Goal: Obtain resource: Obtain resource

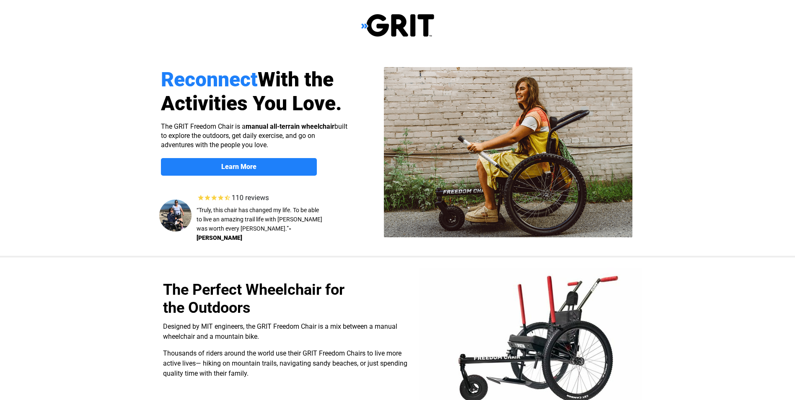
select select "US"
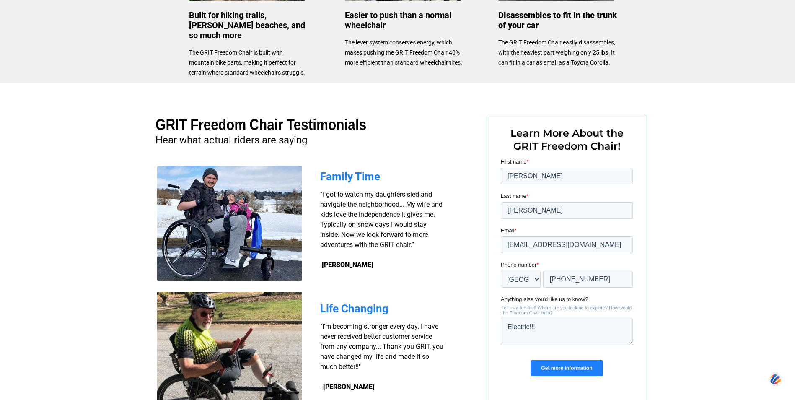
scroll to position [545, 0]
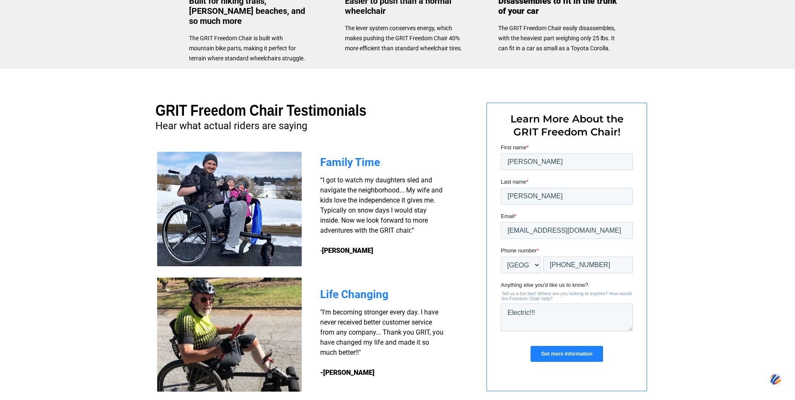
click at [558, 349] on input "Get more information" at bounding box center [566, 354] width 72 height 16
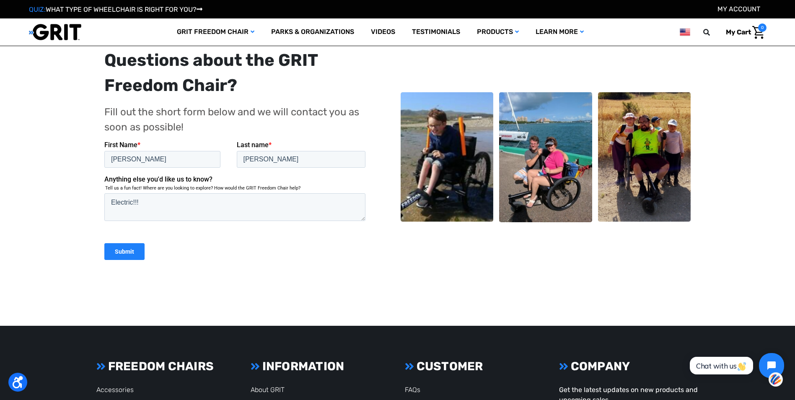
scroll to position [168, 0]
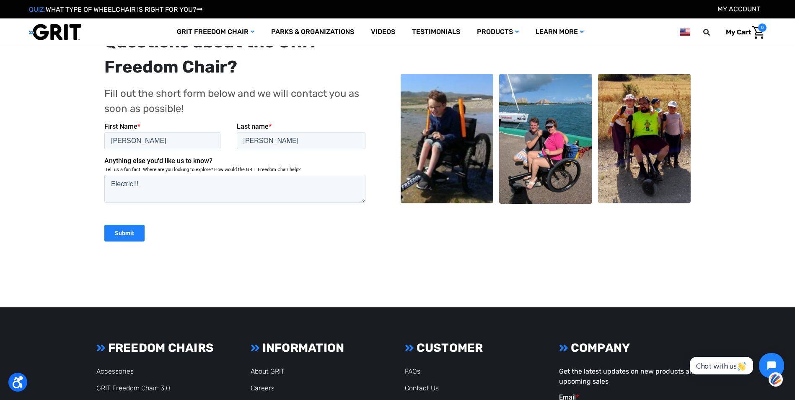
click at [123, 235] on input "Submit" at bounding box center [124, 232] width 40 height 17
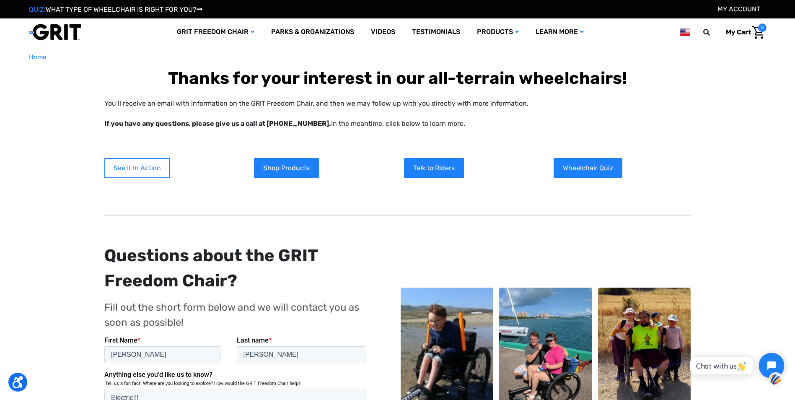
click at [144, 169] on link "See It In Action" at bounding box center [137, 168] width 66 height 20
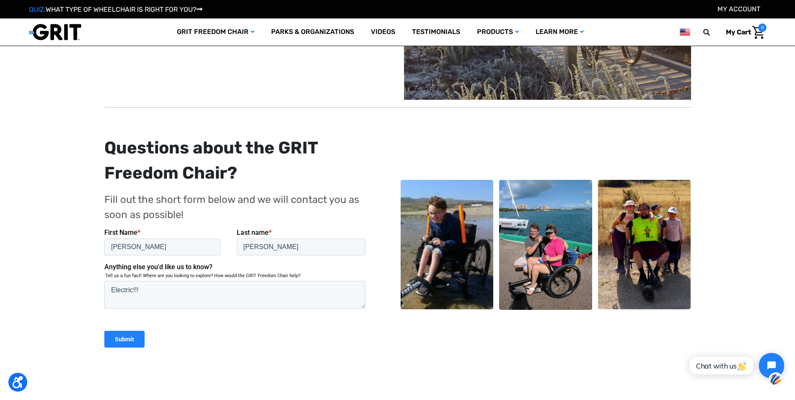
scroll to position [712, 0]
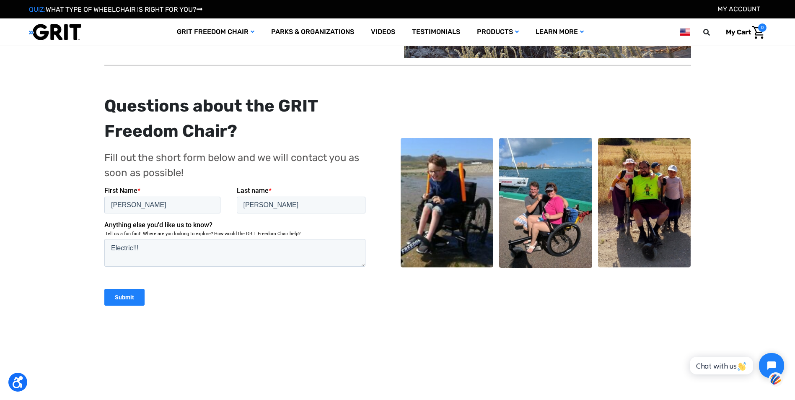
click at [124, 298] on input "Submit" at bounding box center [124, 296] width 40 height 17
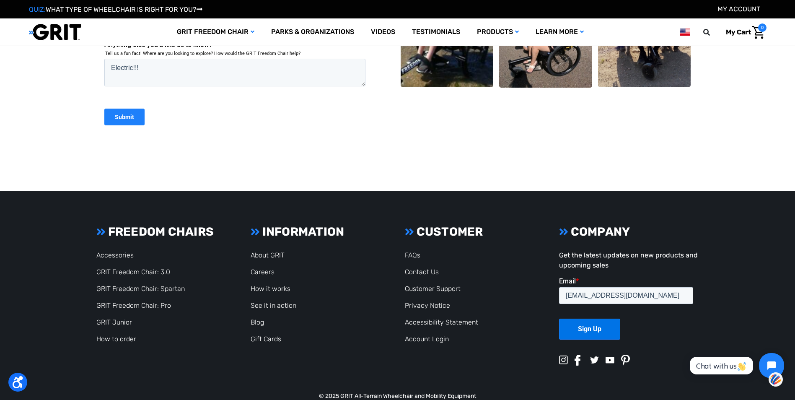
scroll to position [301, 0]
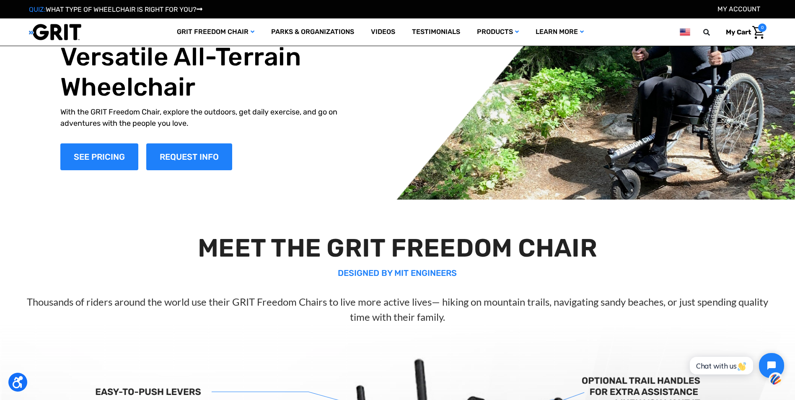
scroll to position [42, 0]
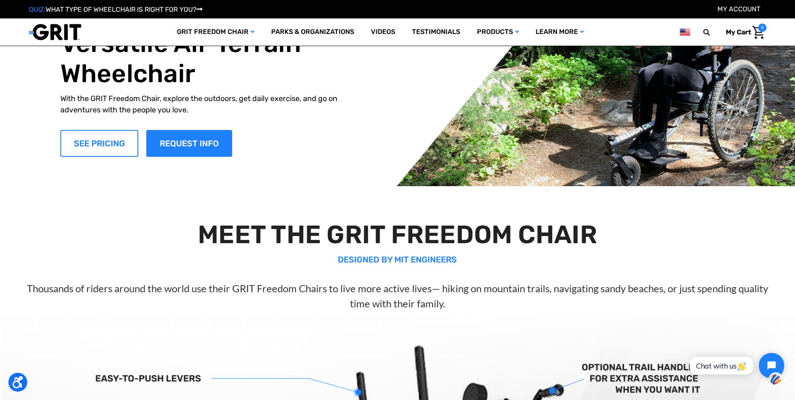
click at [97, 141] on link "SEE PRICING" at bounding box center [99, 143] width 78 height 27
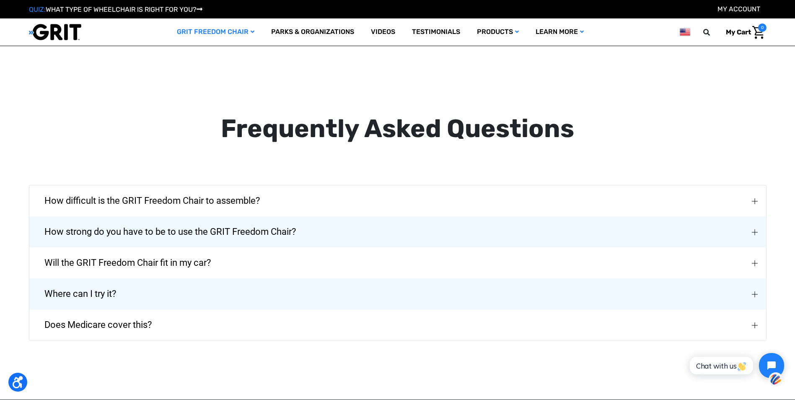
scroll to position [1467, 0]
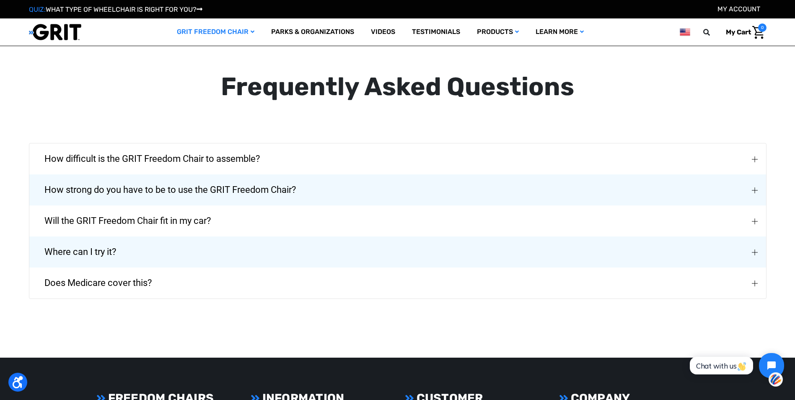
click at [262, 144] on span "How difficult is the GRIT Freedom Chair to assemble?" at bounding box center [152, 159] width 241 height 30
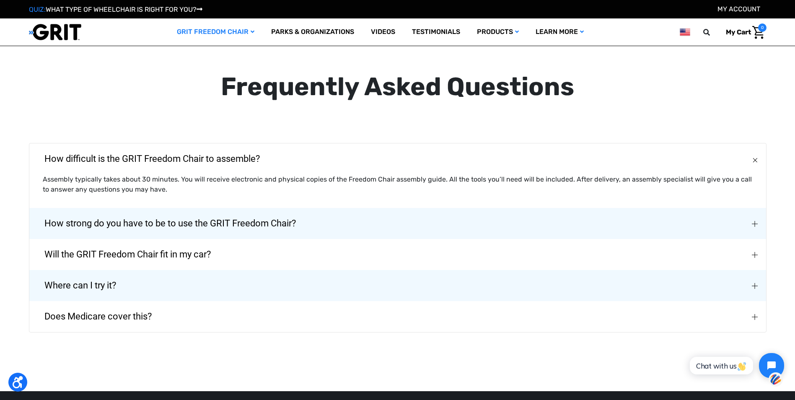
click at [281, 208] on span "How strong do you have to be to use the GRIT Freedom Chair?" at bounding box center [170, 223] width 277 height 30
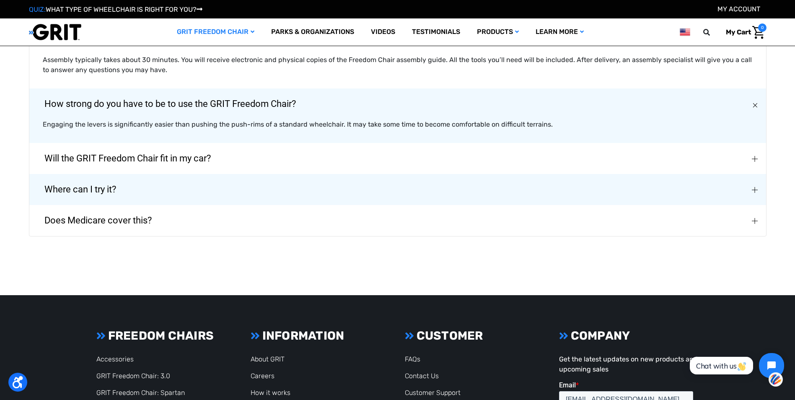
scroll to position [1634, 0]
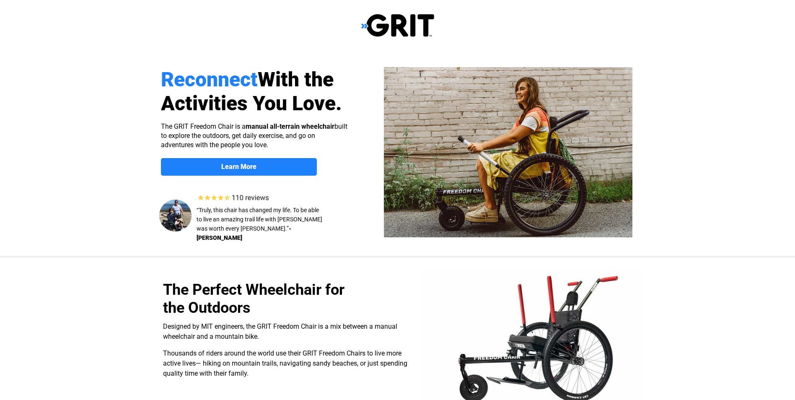
select select "US"
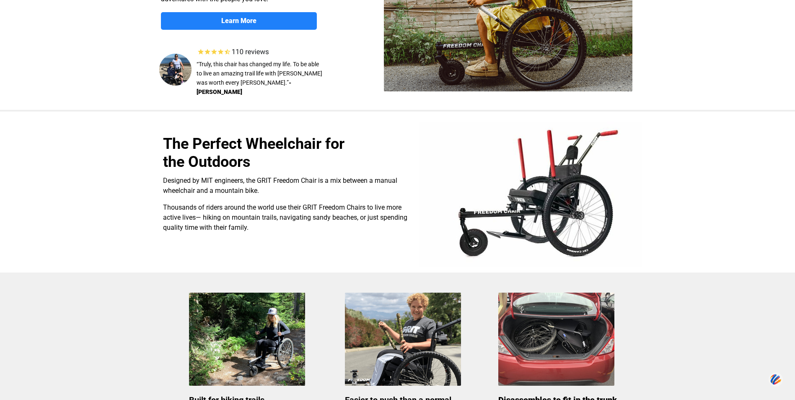
scroll to position [126, 0]
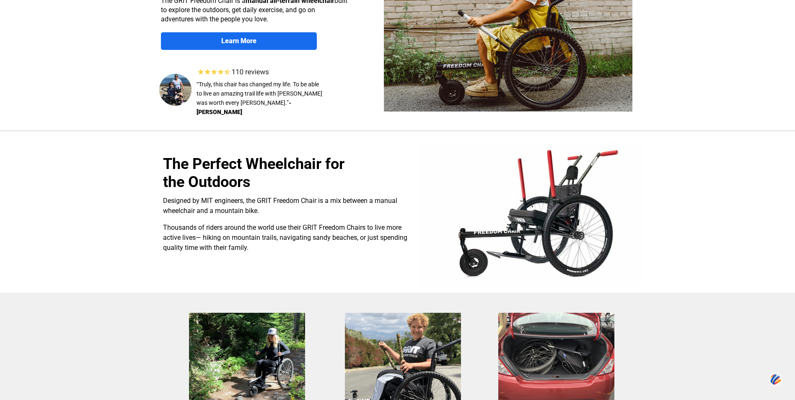
click at [292, 44] on span "Learn More" at bounding box center [239, 41] width 156 height 8
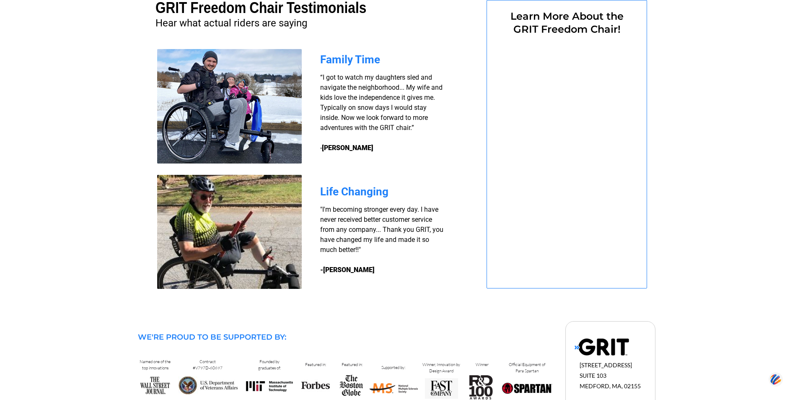
scroll to position [647, 0]
select select "US"
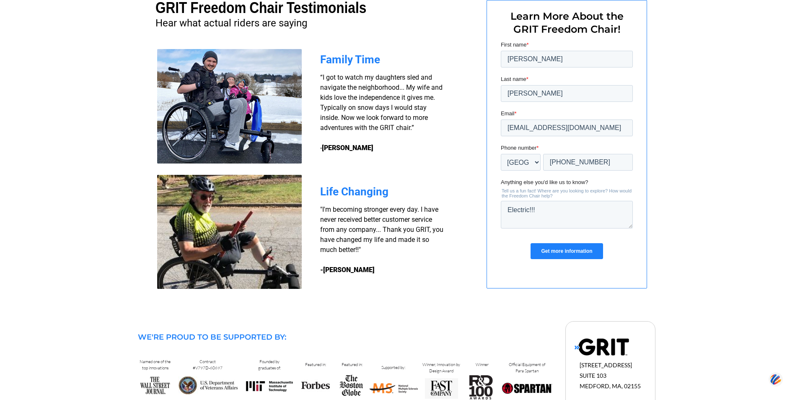
scroll to position [0, 0]
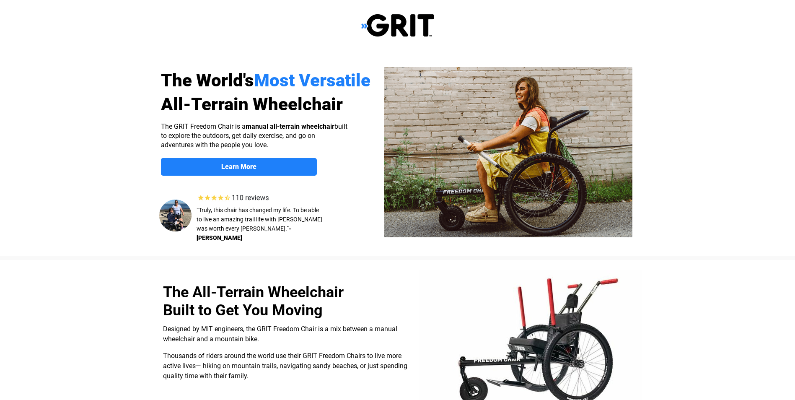
select select "US"
click at [234, 164] on strong "Learn More" at bounding box center [238, 167] width 35 height 8
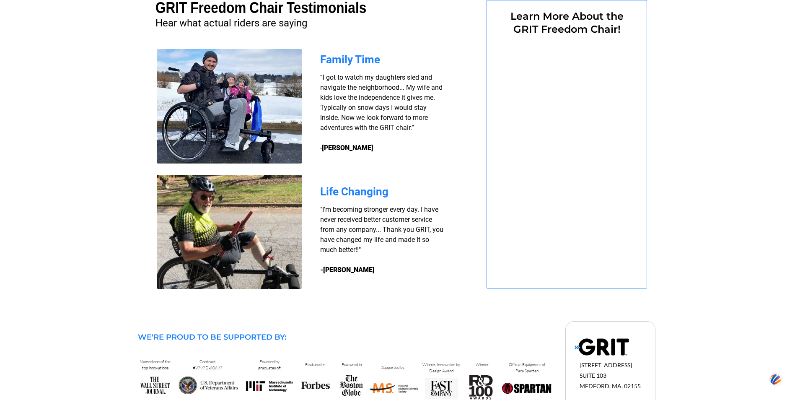
select select "US"
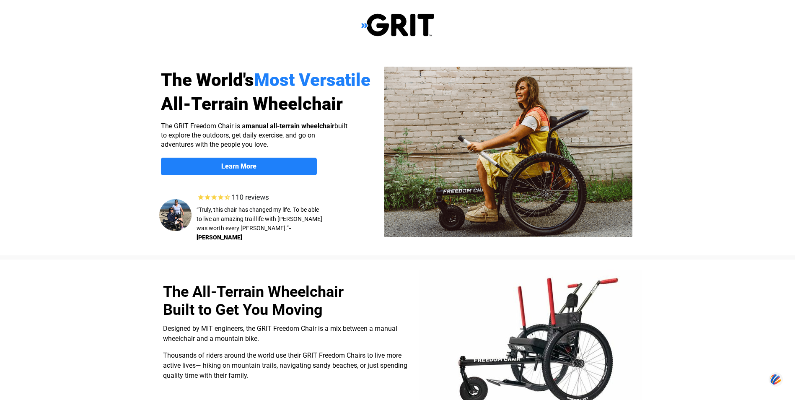
scroll to position [0, 0]
click at [251, 165] on strong "Learn More" at bounding box center [238, 167] width 35 height 8
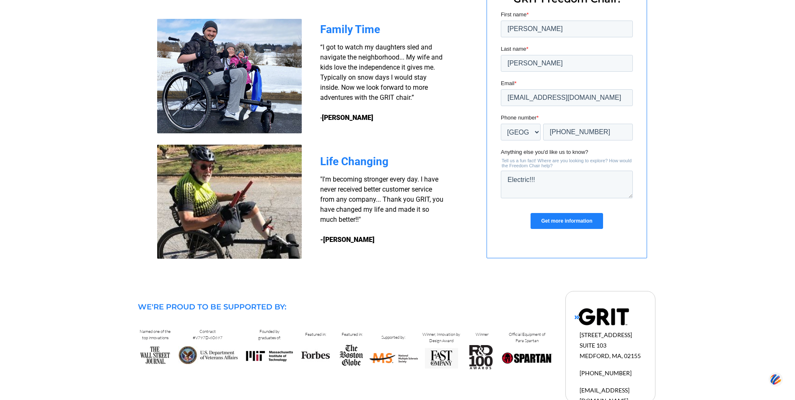
scroll to position [692, 0]
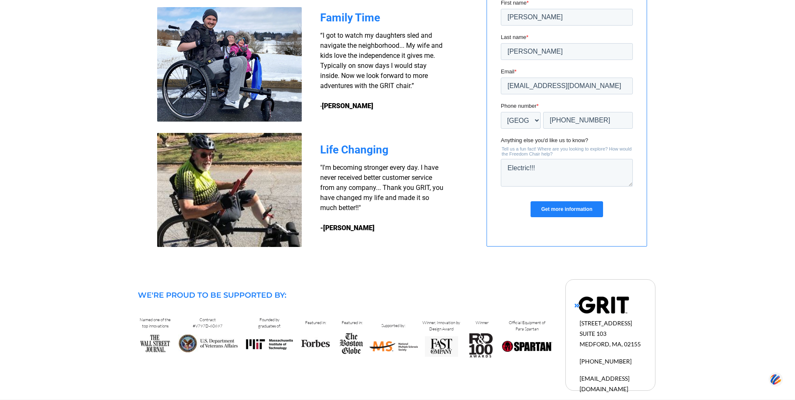
click at [555, 208] on input "Get more information" at bounding box center [566, 209] width 72 height 16
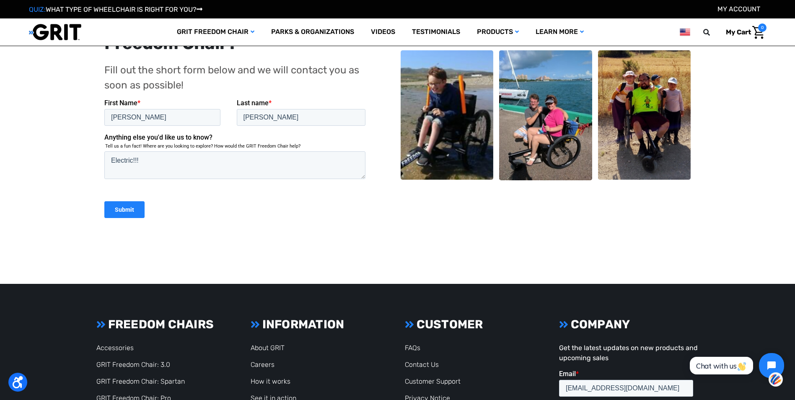
scroll to position [210, 0]
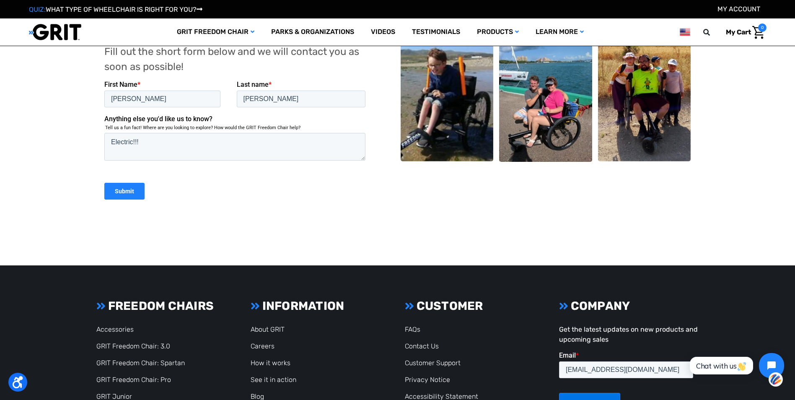
click at [132, 189] on input "Submit" at bounding box center [124, 190] width 40 height 17
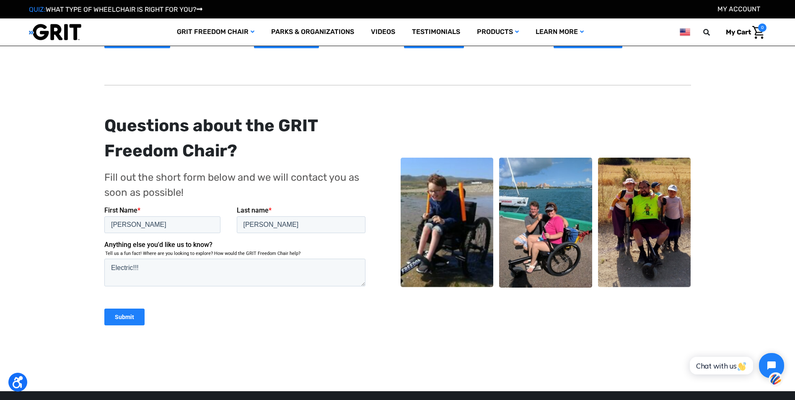
scroll to position [42, 0]
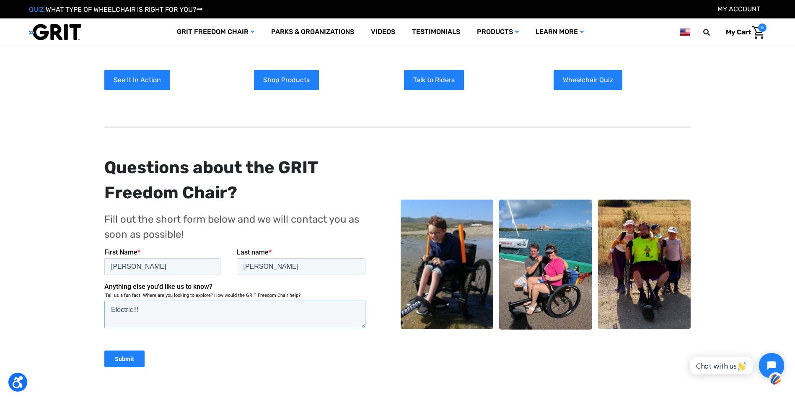
click at [147, 308] on textarea "Electric!!!" at bounding box center [234, 314] width 261 height 28
click at [130, 359] on input "Submit" at bounding box center [124, 358] width 40 height 17
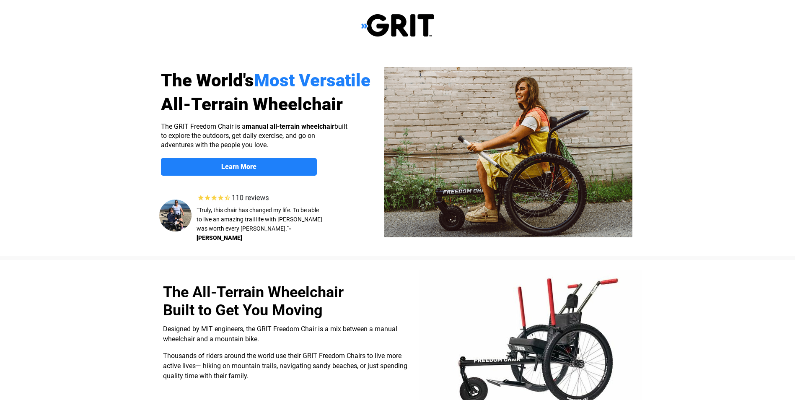
select select "US"
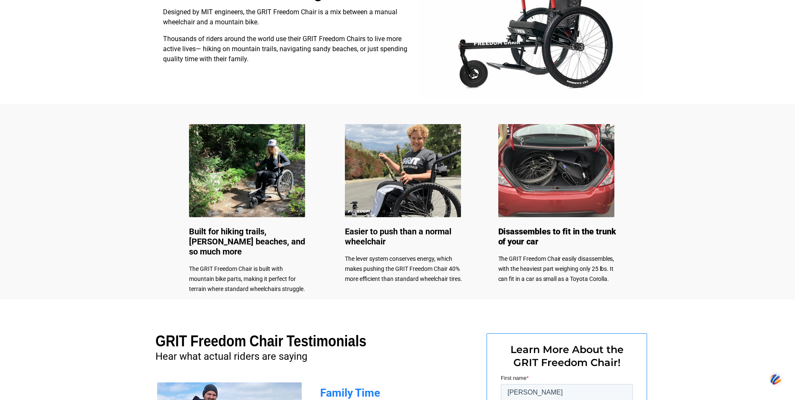
scroll to position [335, 0]
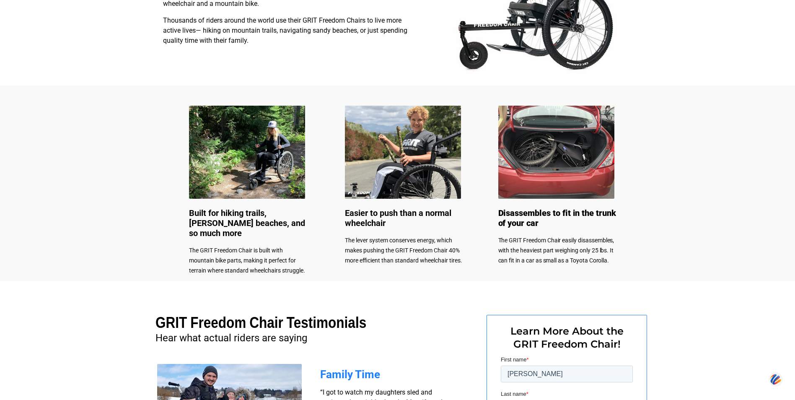
click at [246, 166] on img at bounding box center [247, 152] width 116 height 93
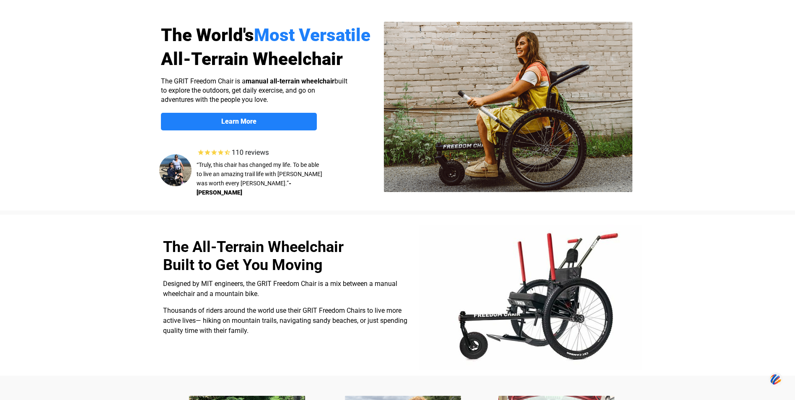
scroll to position [42, 0]
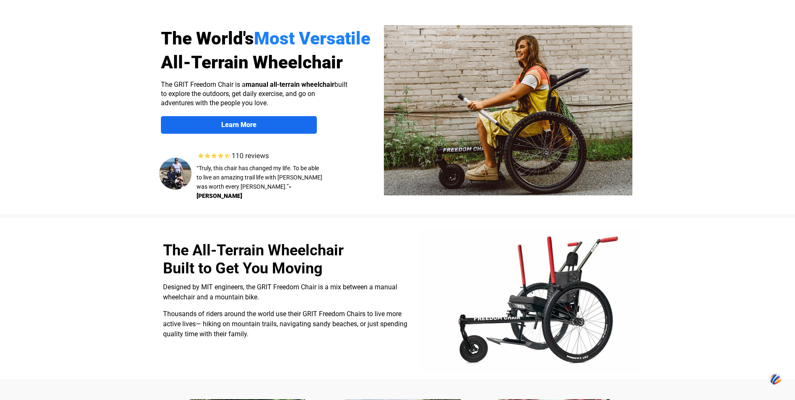
click at [235, 122] on strong "Learn More" at bounding box center [238, 125] width 35 height 8
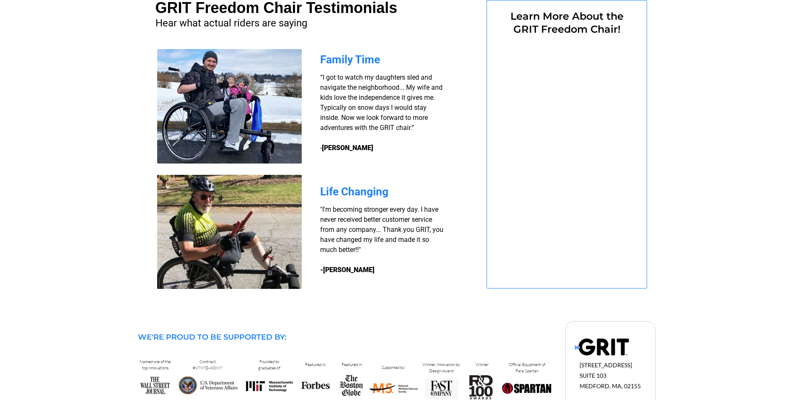
select select "US"
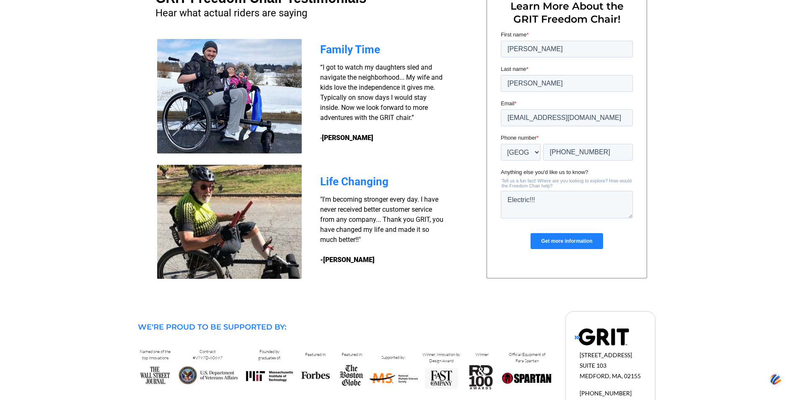
scroll to position [701, 0]
